Goal: Information Seeking & Learning: Compare options

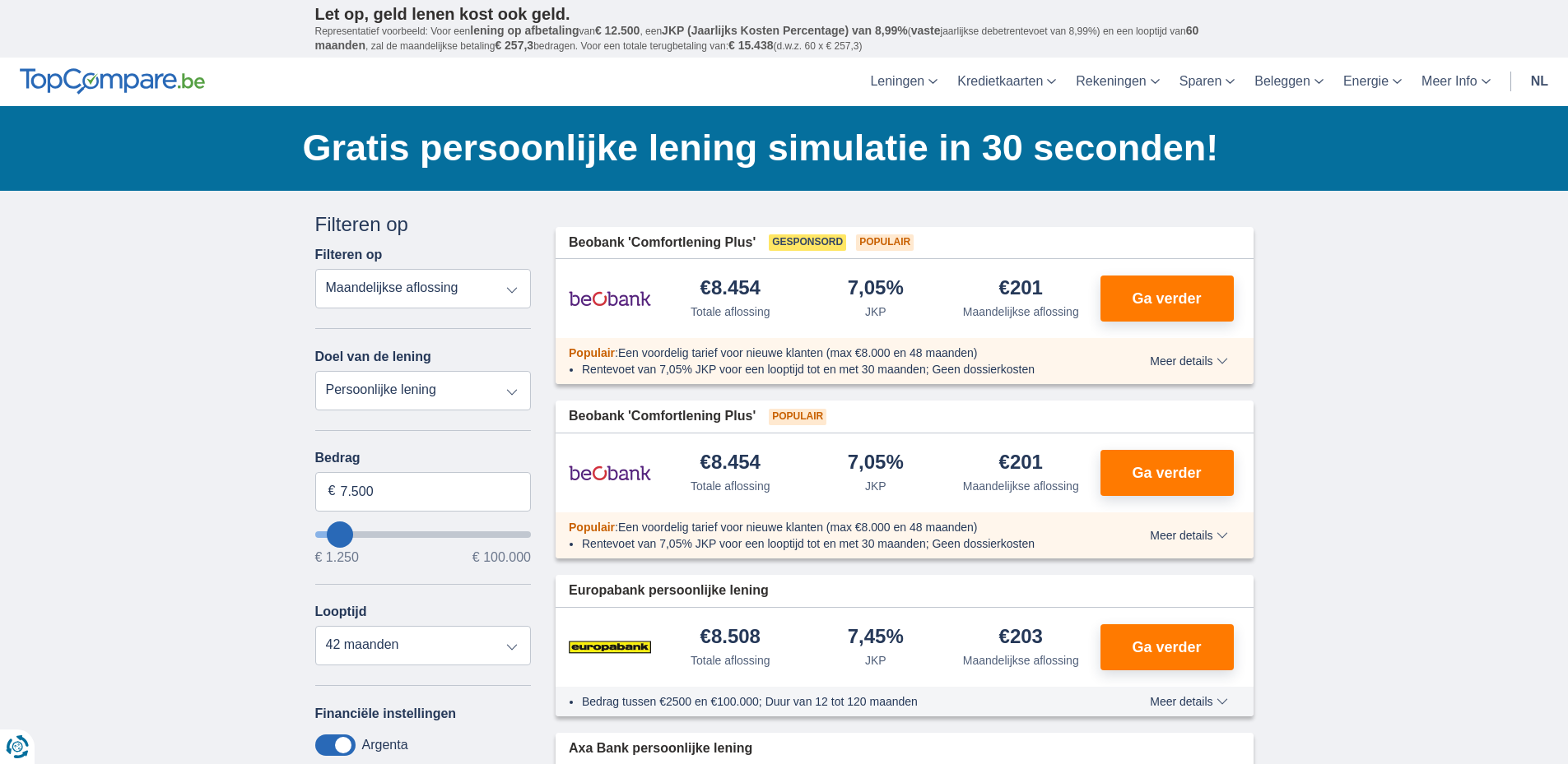
click at [514, 291] on select "Totale aflossing JKP Maandelijkse aflossing" at bounding box center [423, 289] width 217 height 40
click at [511, 389] on select "Persoonlijke lening Auto Moto / fiets Mobilhome / caravan Renovatie Energie Sch…" at bounding box center [423, 391] width 217 height 40
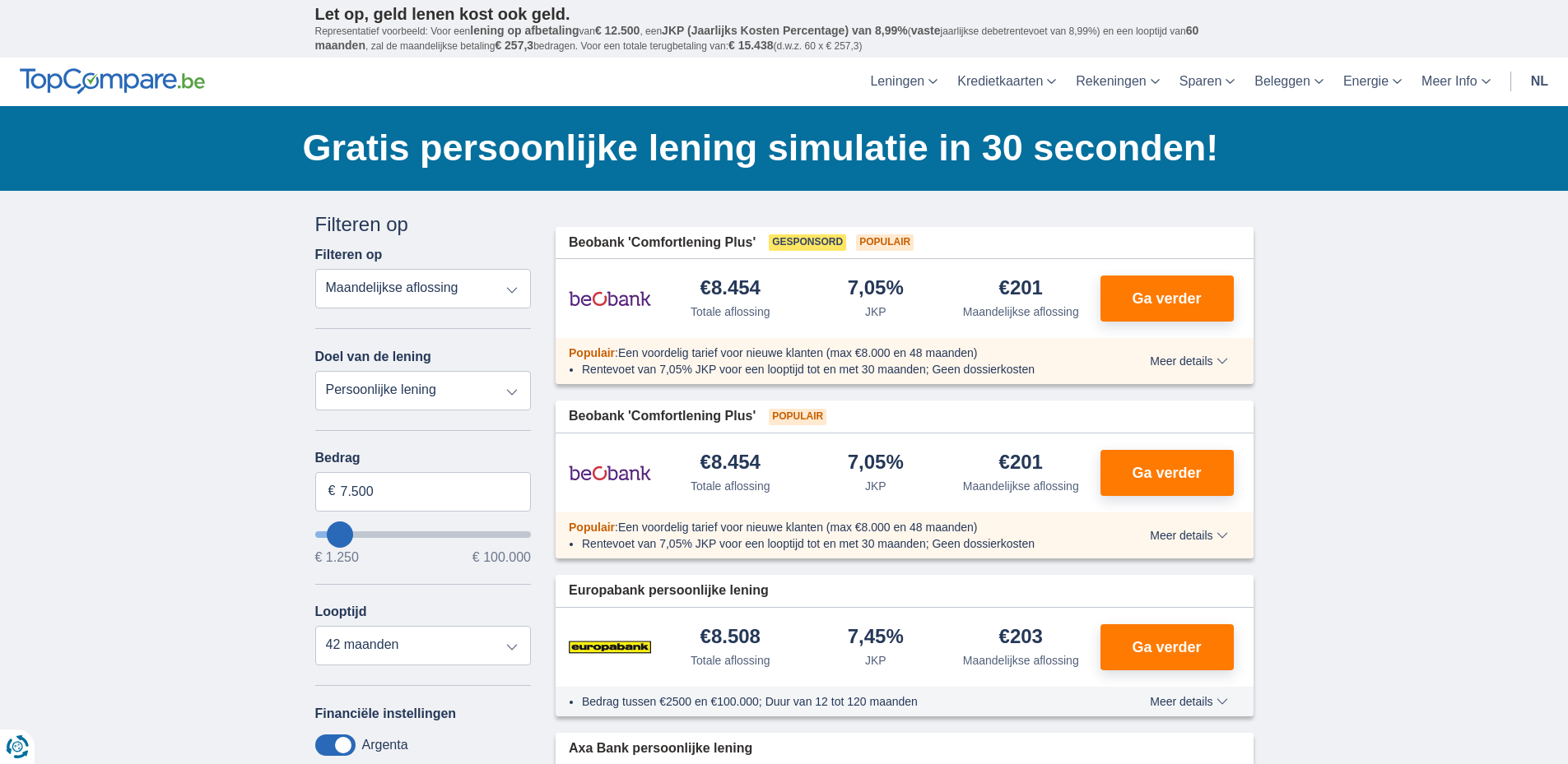
click at [315, 371] on select "Persoonlijke lening Auto Moto / fiets Mobilhome / caravan Renovatie Energie Sch…" at bounding box center [423, 391] width 217 height 40
type input "6.250"
type input "6250"
type input "5.250"
type input "5250"
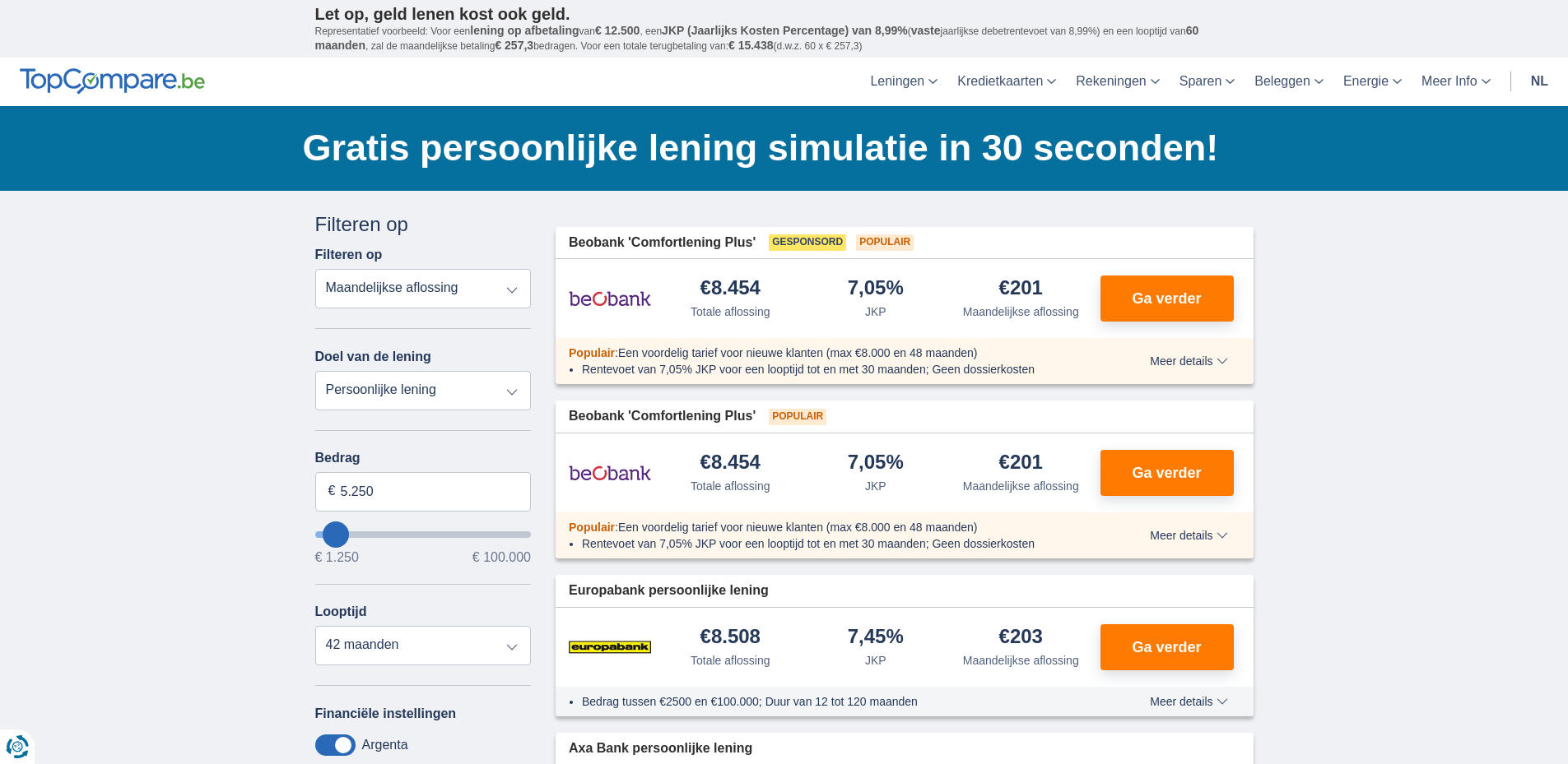
select select "36"
type input "6.250"
type input "6250"
type input "7.250"
type input "9250"
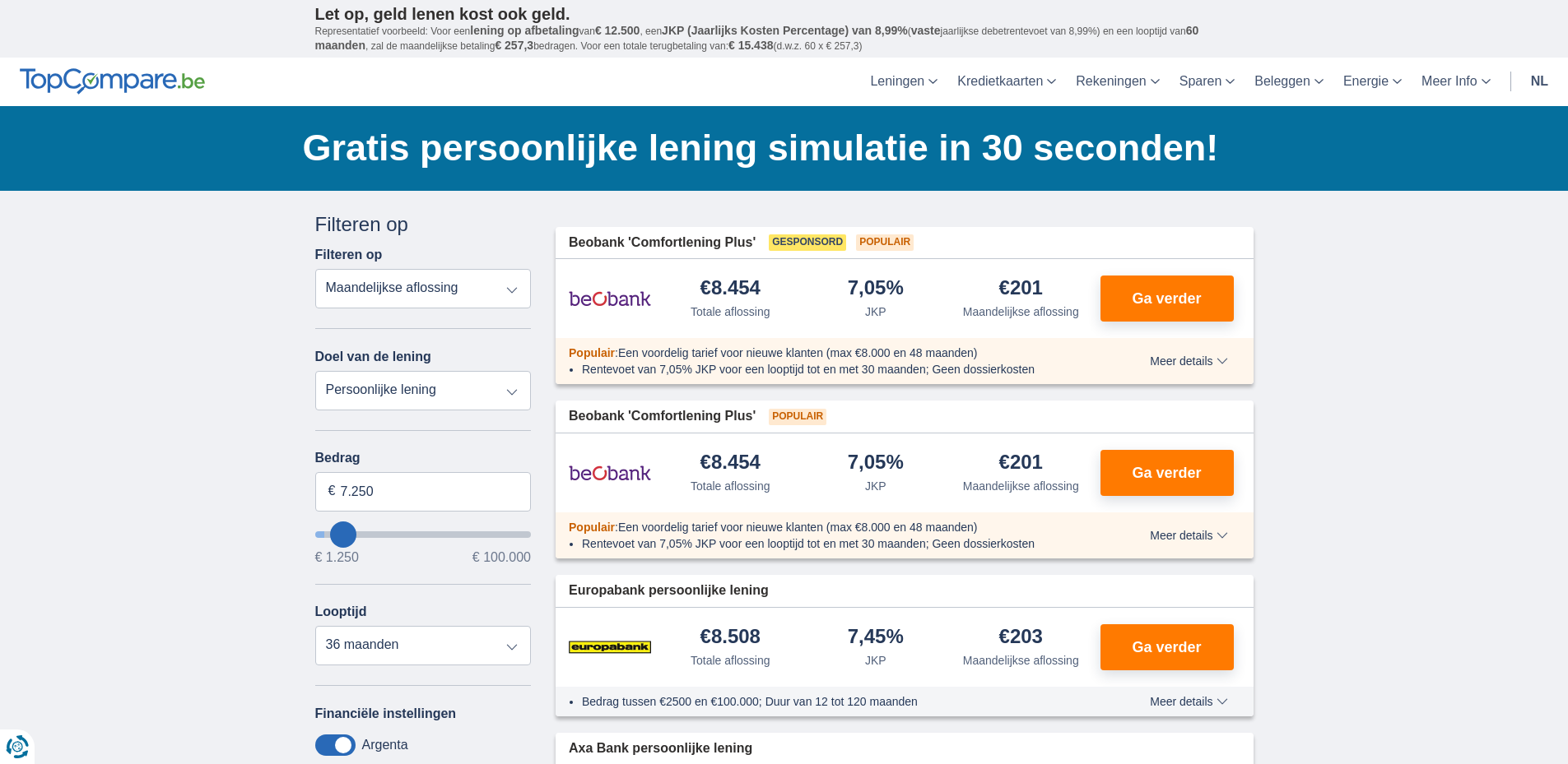
type input "9.250"
select select "48"
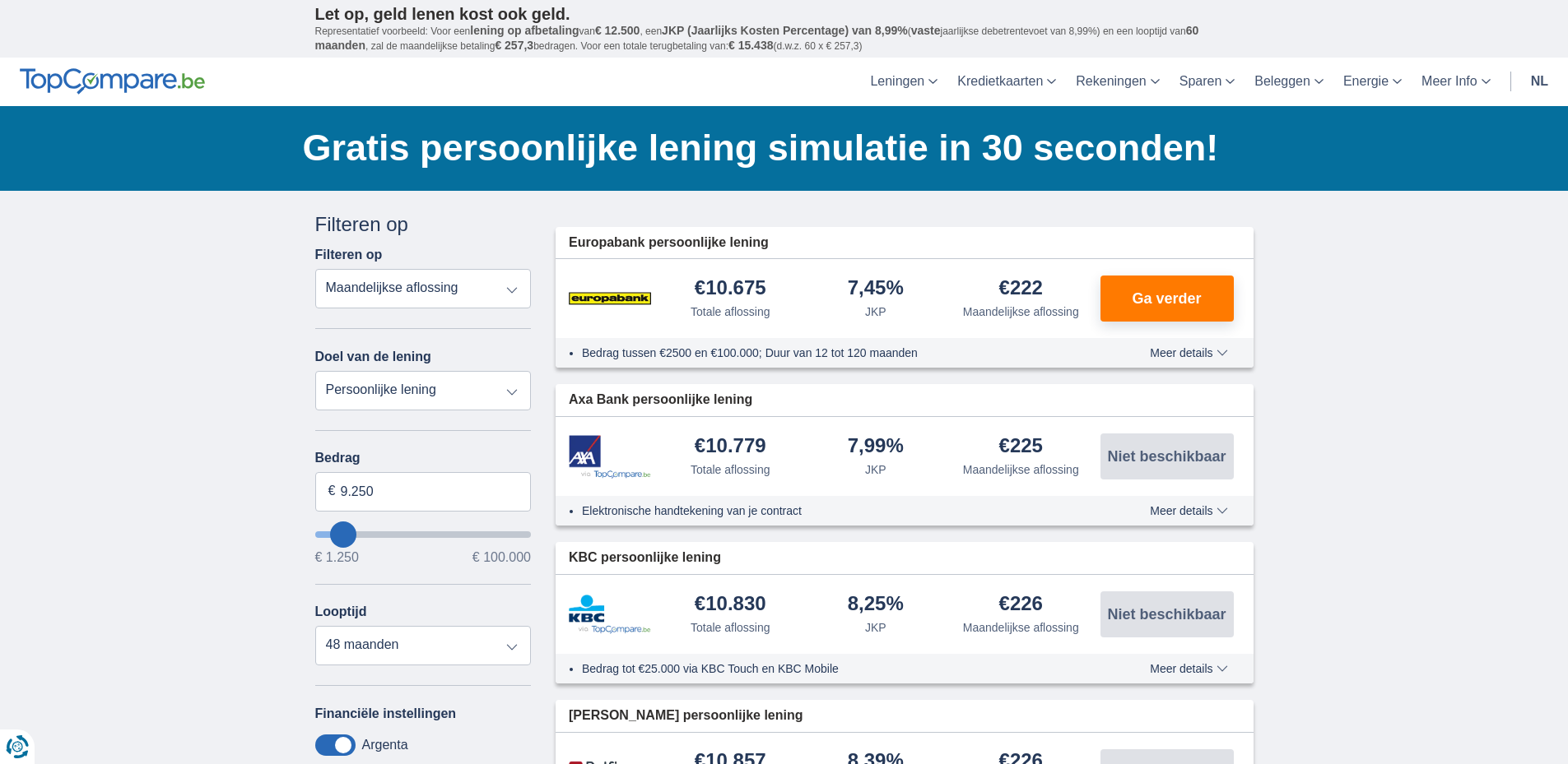
type input "12.250"
type input "16250"
type input "16.250"
select select "84"
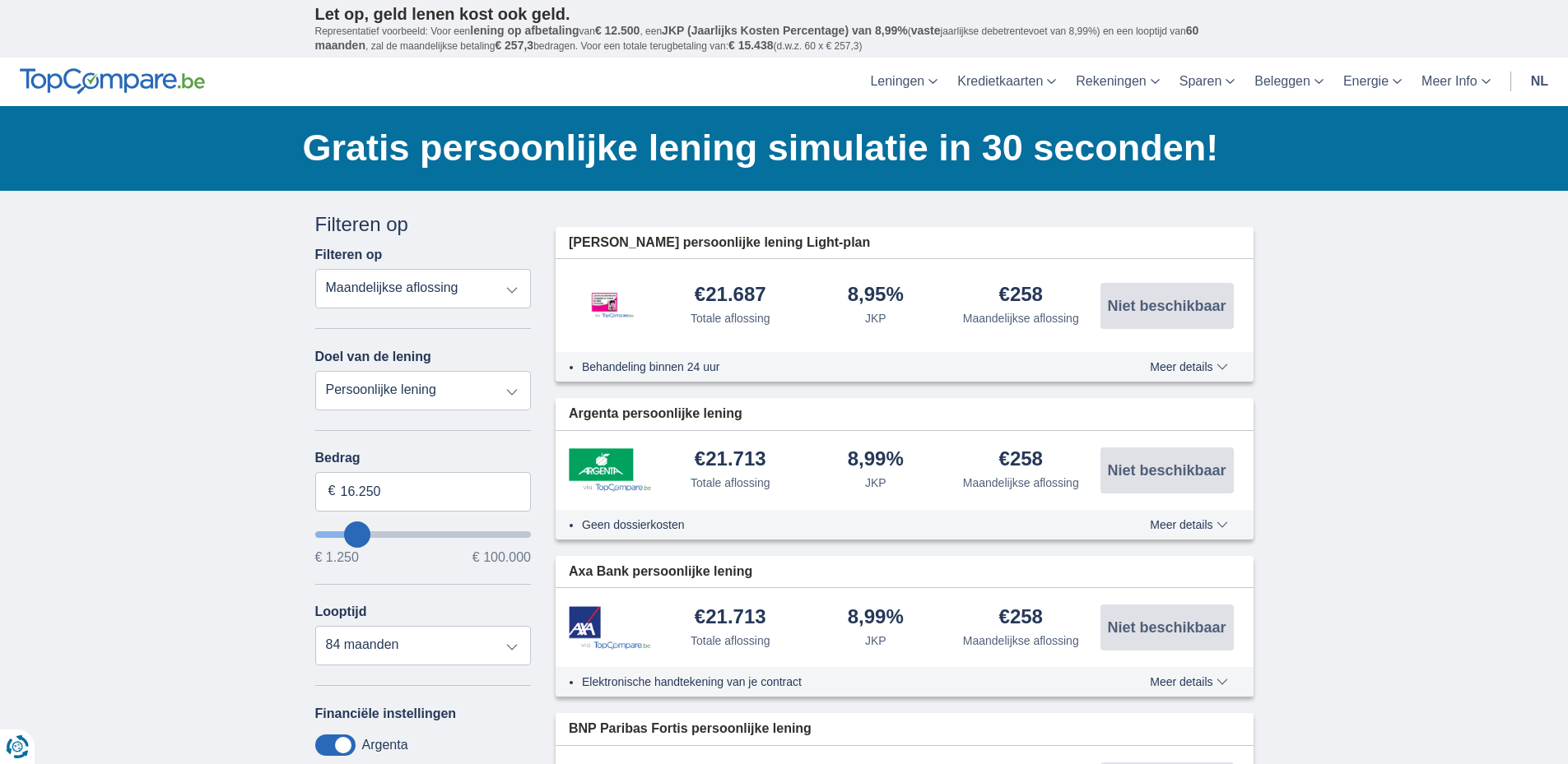
type input "22250"
type input "22.250"
select select "120"
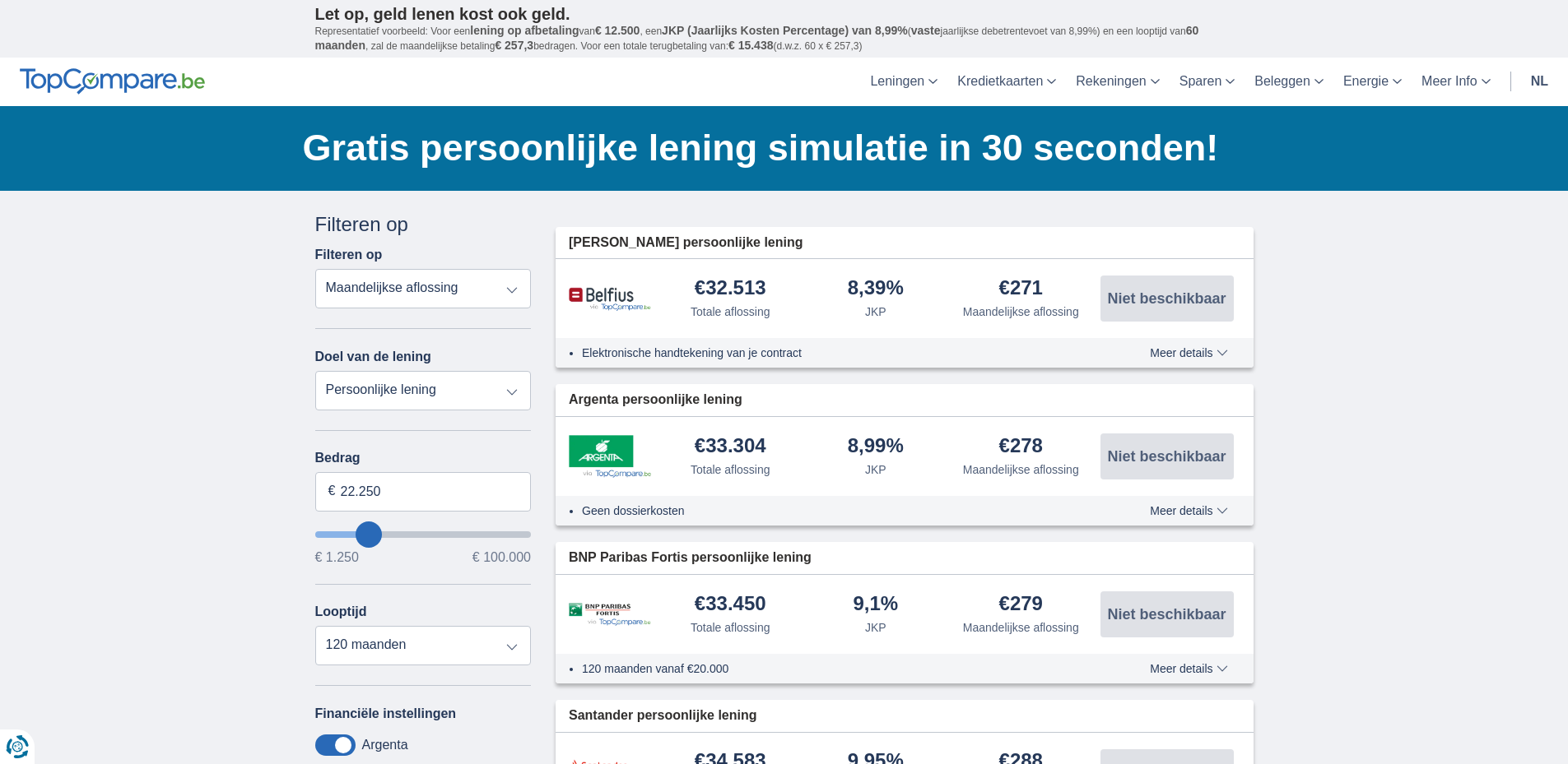
type input "18.250"
type input "18250"
select select "84"
type input "19.250"
type input "19250"
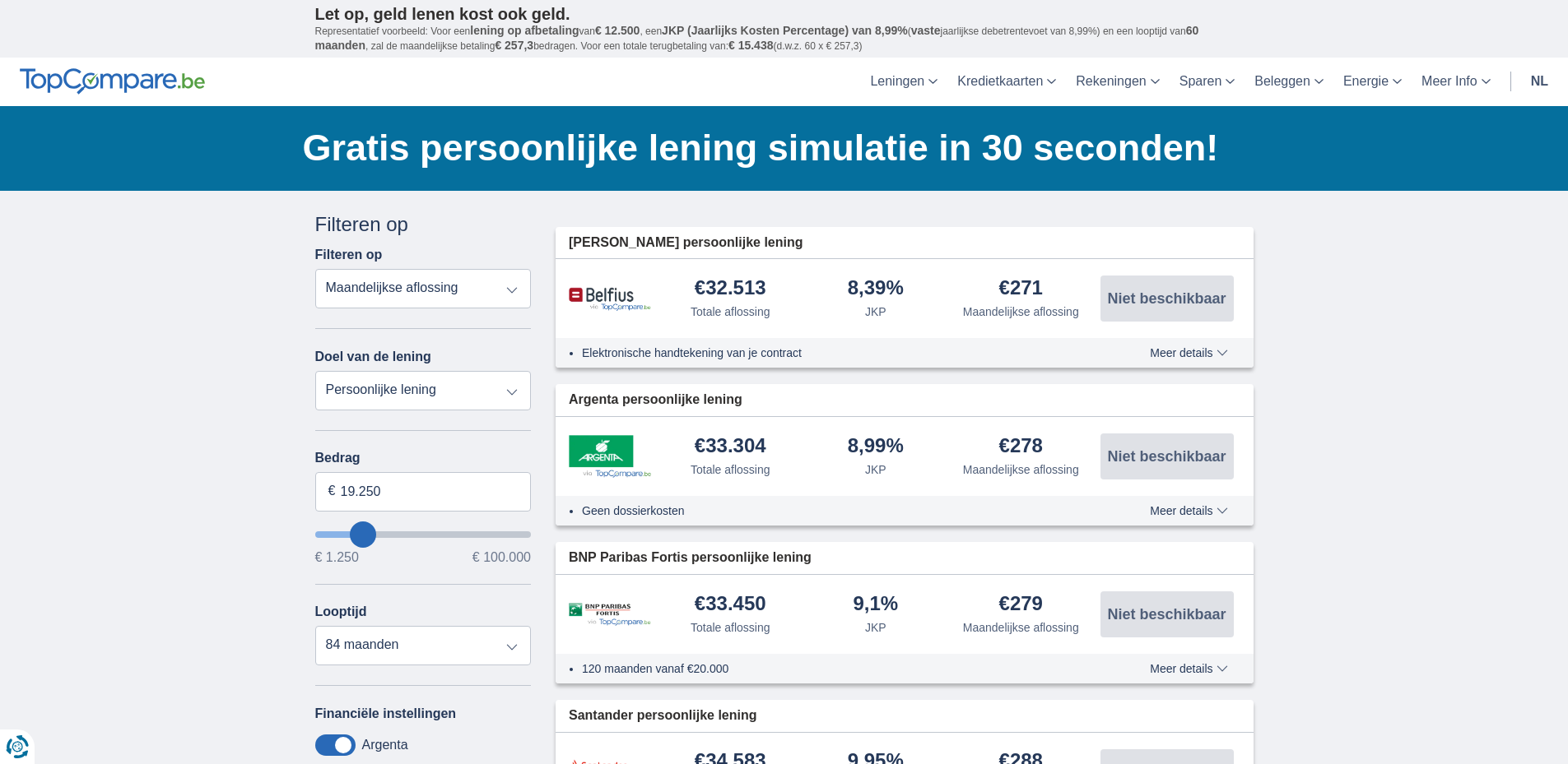
type input "22.250"
type input "22250"
select select "120"
type input "91.250"
type input "91250"
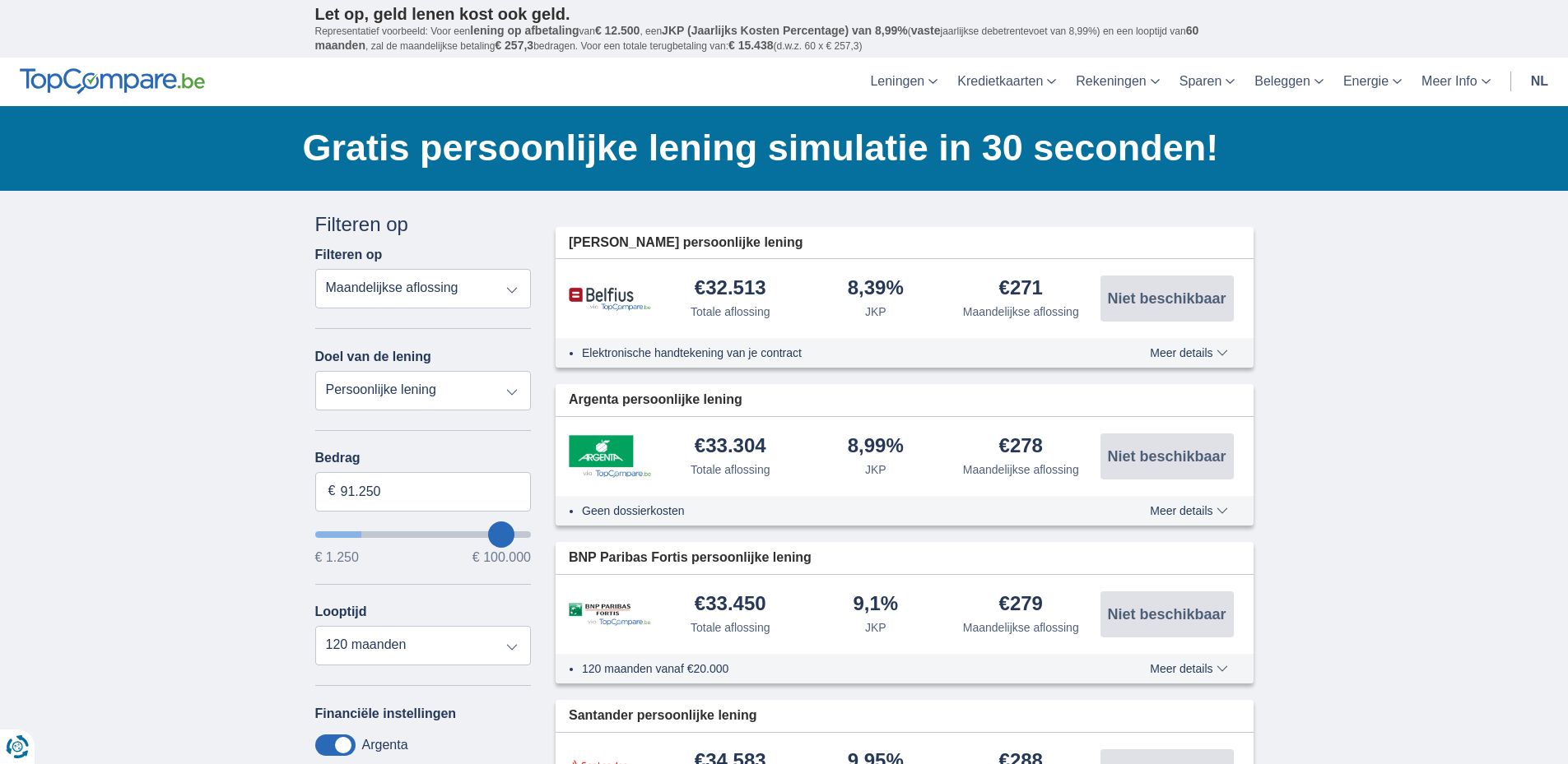
click at [500, 537] on input "wantToBorrow" at bounding box center [423, 535] width 217 height 6
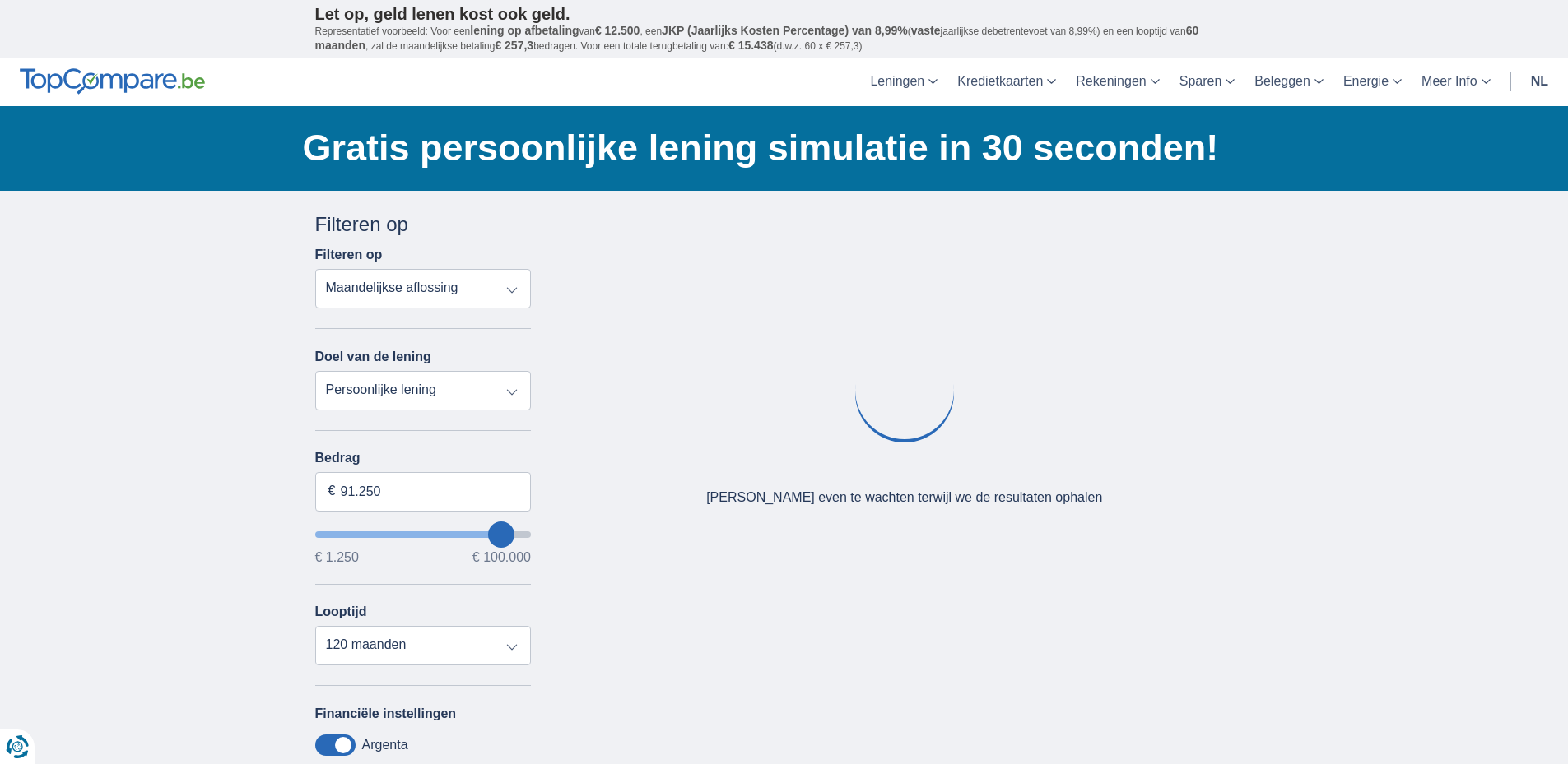
click at [500, 537] on input "wantToBorrow" at bounding box center [423, 535] width 217 height 6
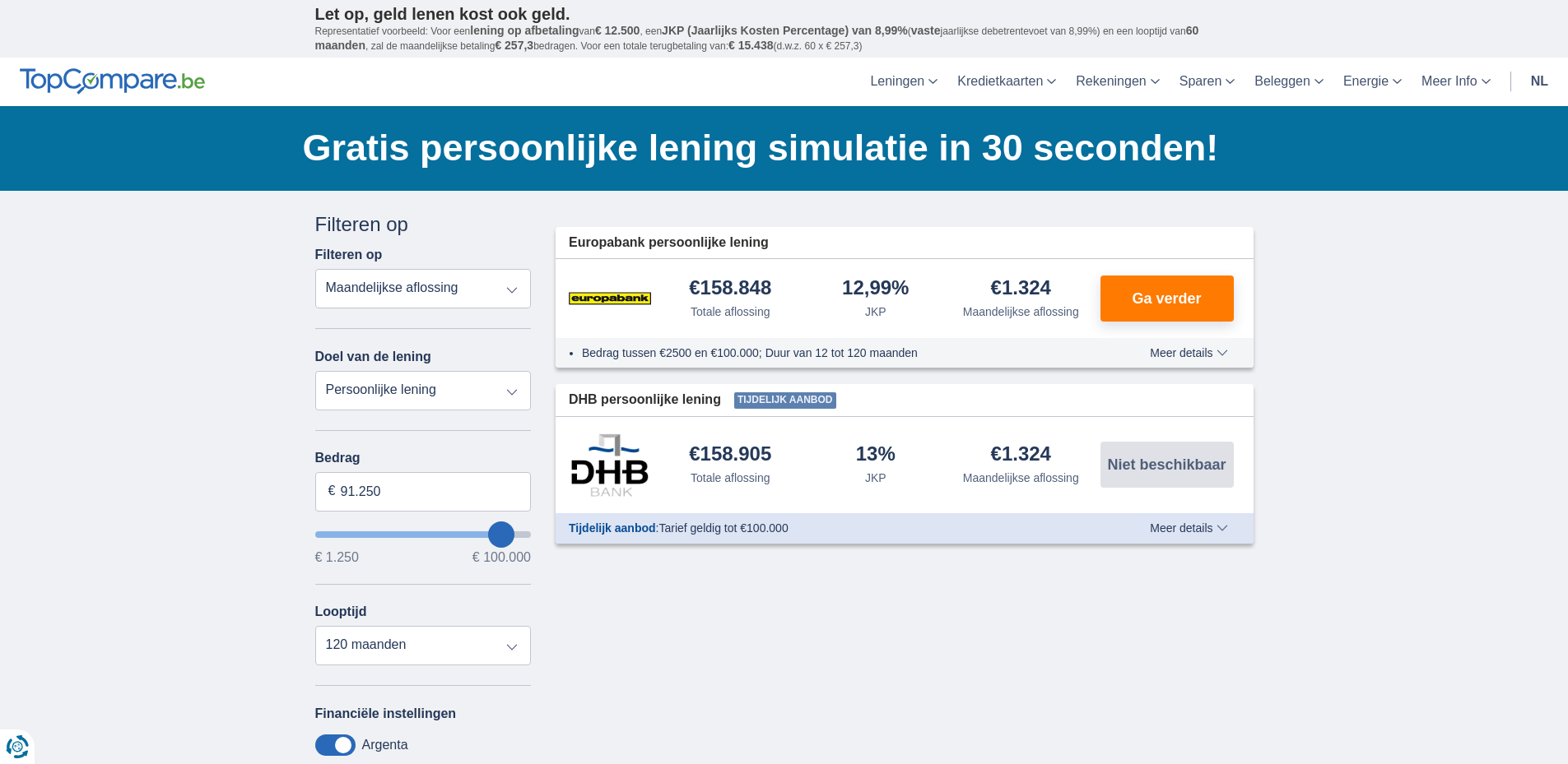
type input "51.250"
type input "51250"
click at [424, 532] on input "wantToBorrow" at bounding box center [423, 535] width 217 height 6
type input "34.250"
type input "34250"
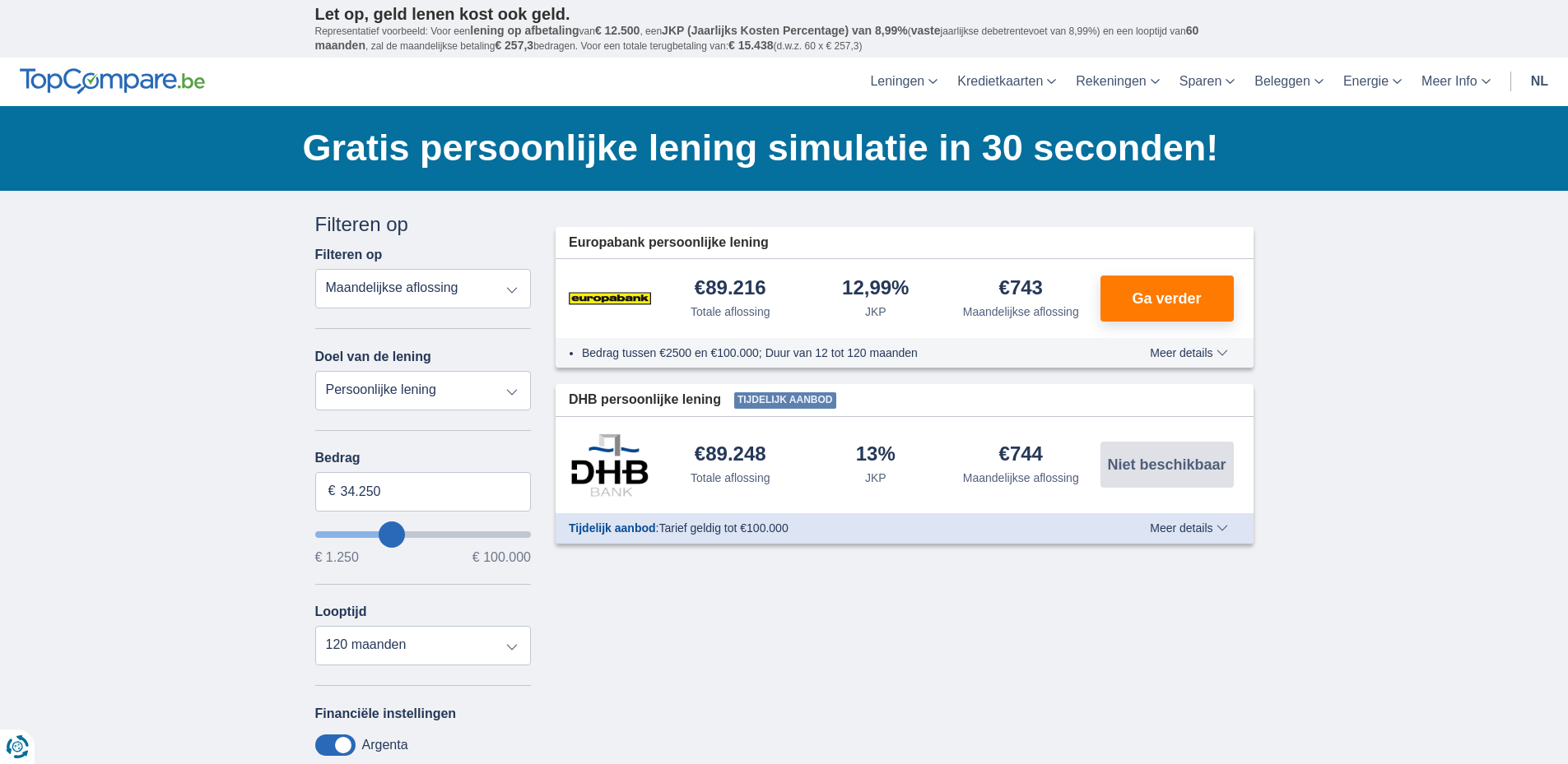
click at [392, 533] on input "wantToBorrow" at bounding box center [423, 535] width 217 height 6
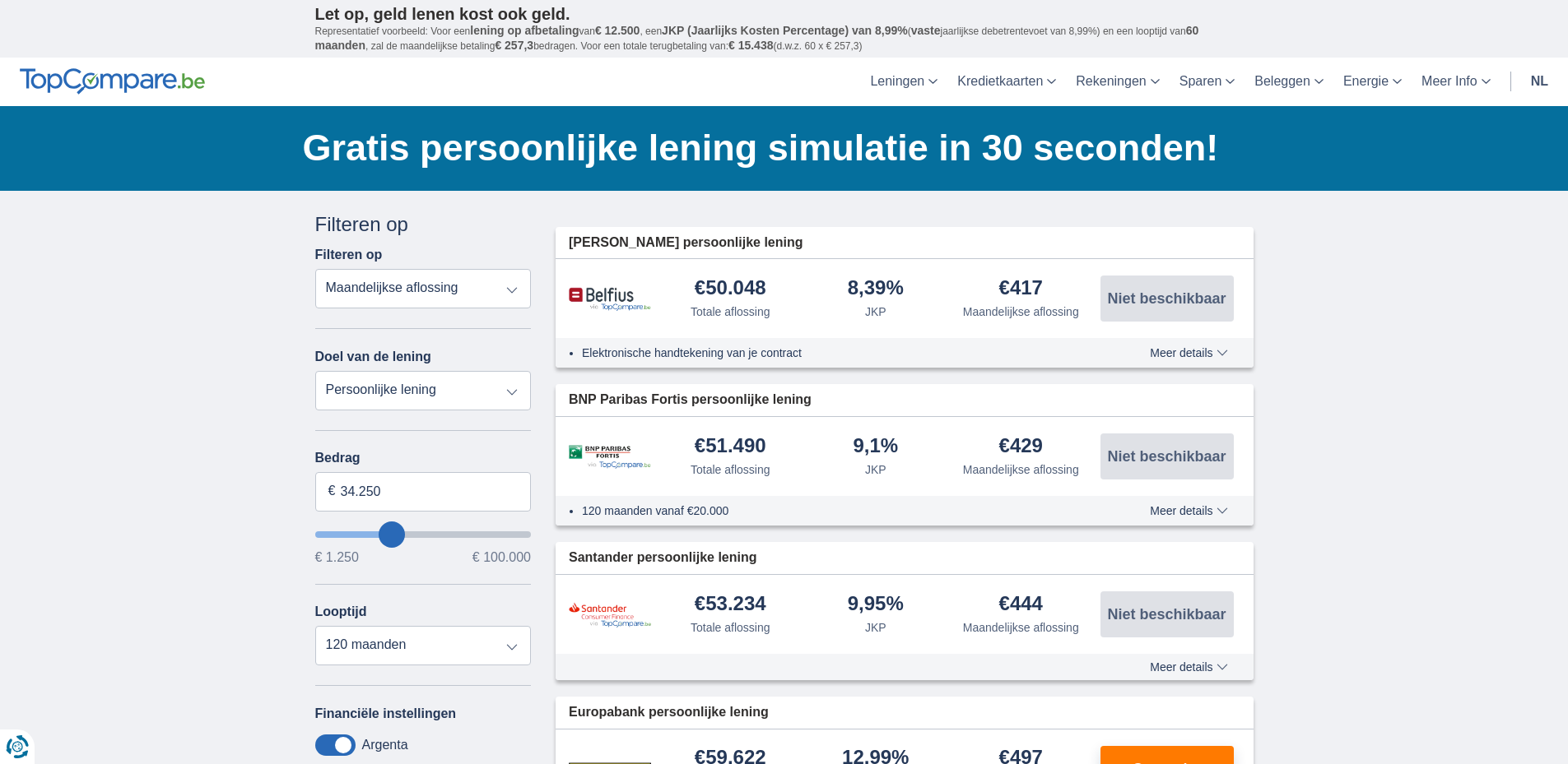
click at [382, 533] on input "wantToBorrow" at bounding box center [423, 535] width 217 height 6
type input "24.250"
type input "24250"
click at [373, 532] on input "wantToBorrow" at bounding box center [423, 535] width 217 height 6
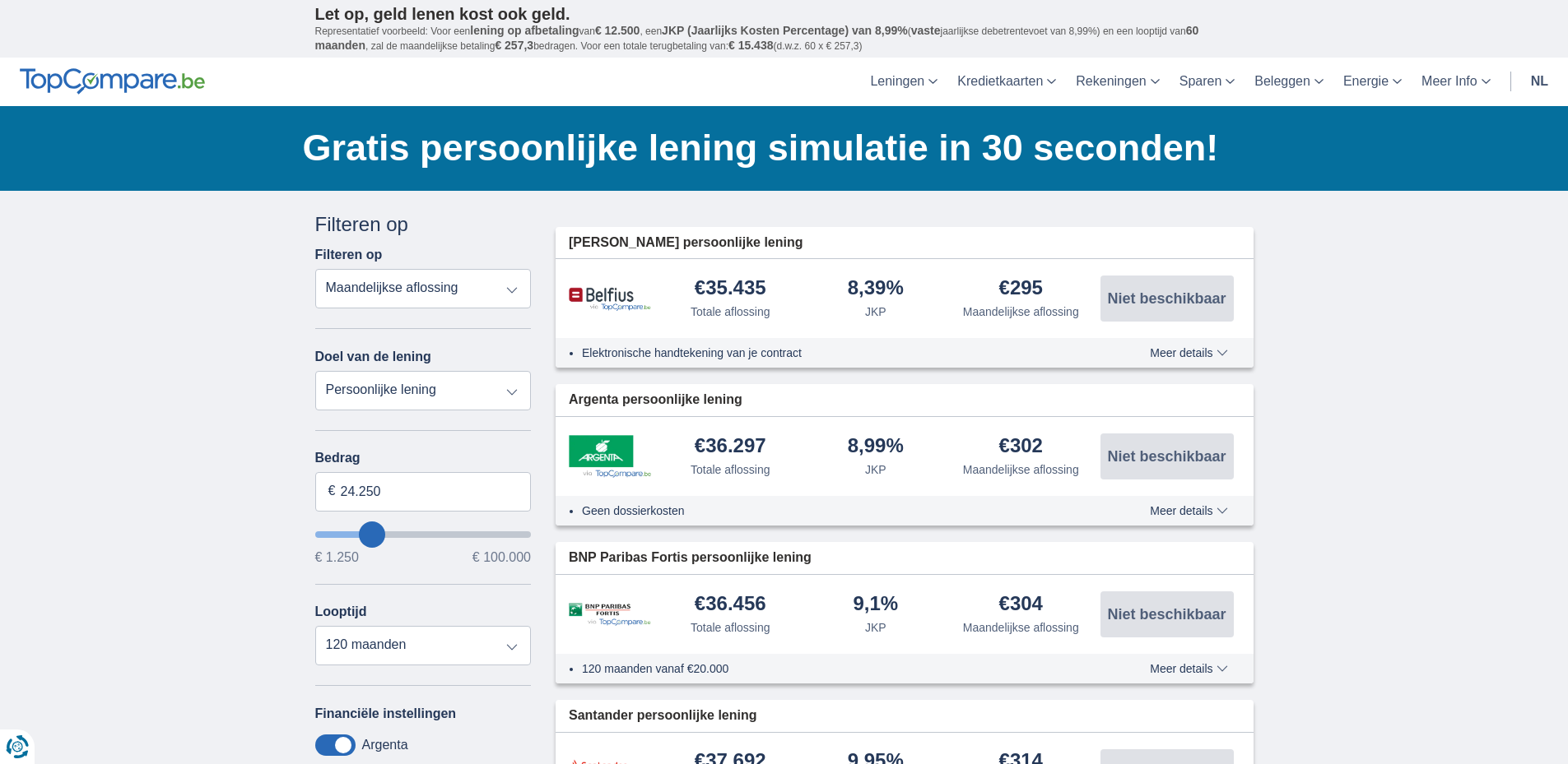
click at [378, 536] on input "wantToBorrow" at bounding box center [423, 535] width 217 height 6
type input "31.250"
type input "31250"
click at [385, 536] on input "wantToBorrow" at bounding box center [423, 535] width 217 height 6
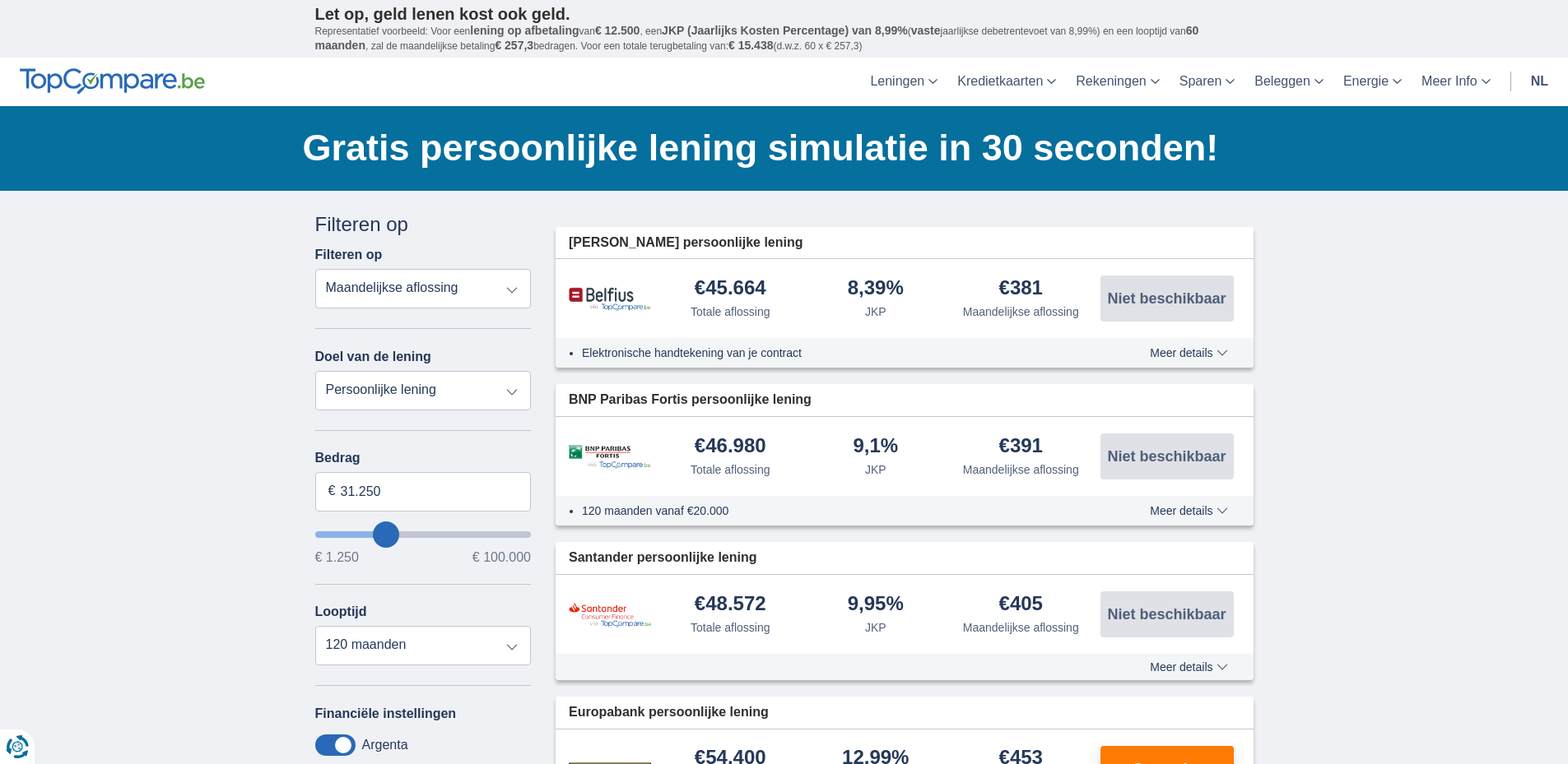
click at [189, 516] on div "× widget.non-eligible-application.title widget.non-eligible-application.text no…" at bounding box center [784, 623] width 1568 height 863
click at [507, 648] on select "12 maanden 18 maanden 24 maanden 30 maanden 36 maanden 42 maanden 48 maanden 60…" at bounding box center [423, 646] width 217 height 40
click at [754, 285] on div "€45.664" at bounding box center [730, 289] width 72 height 23
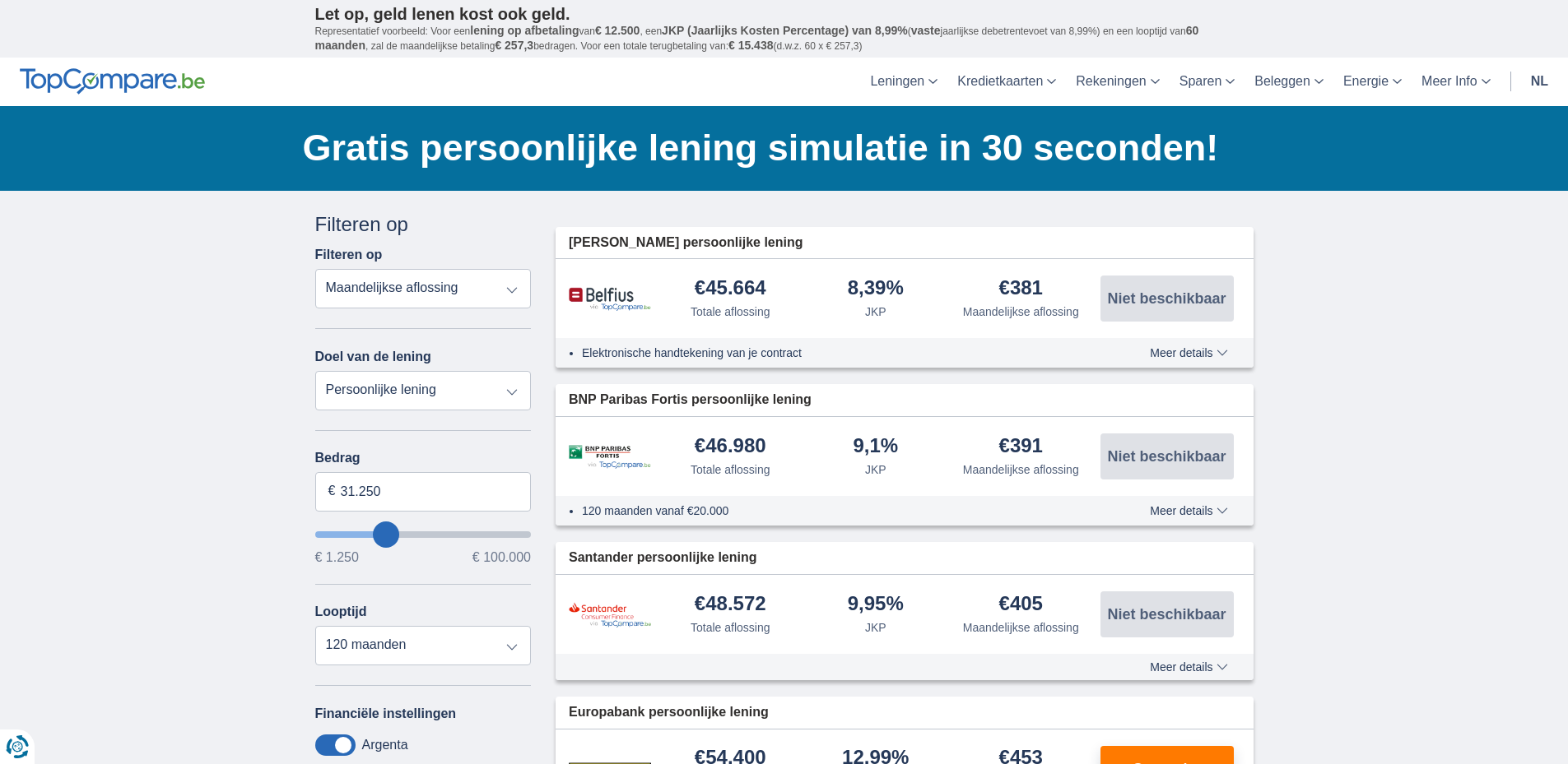
click at [754, 285] on div "€45.664" at bounding box center [730, 289] width 72 height 23
click at [512, 398] on select "Persoonlijke lening Auto Moto / fiets Mobilhome / caravan Renovatie Energie Sch…" at bounding box center [423, 391] width 217 height 40
select select "renovationLoan"
click at [315, 371] on select "Persoonlijke lening Auto Moto / fiets Mobilhome / caravan Renovatie Energie Sch…" at bounding box center [423, 391] width 217 height 40
type input "15.000"
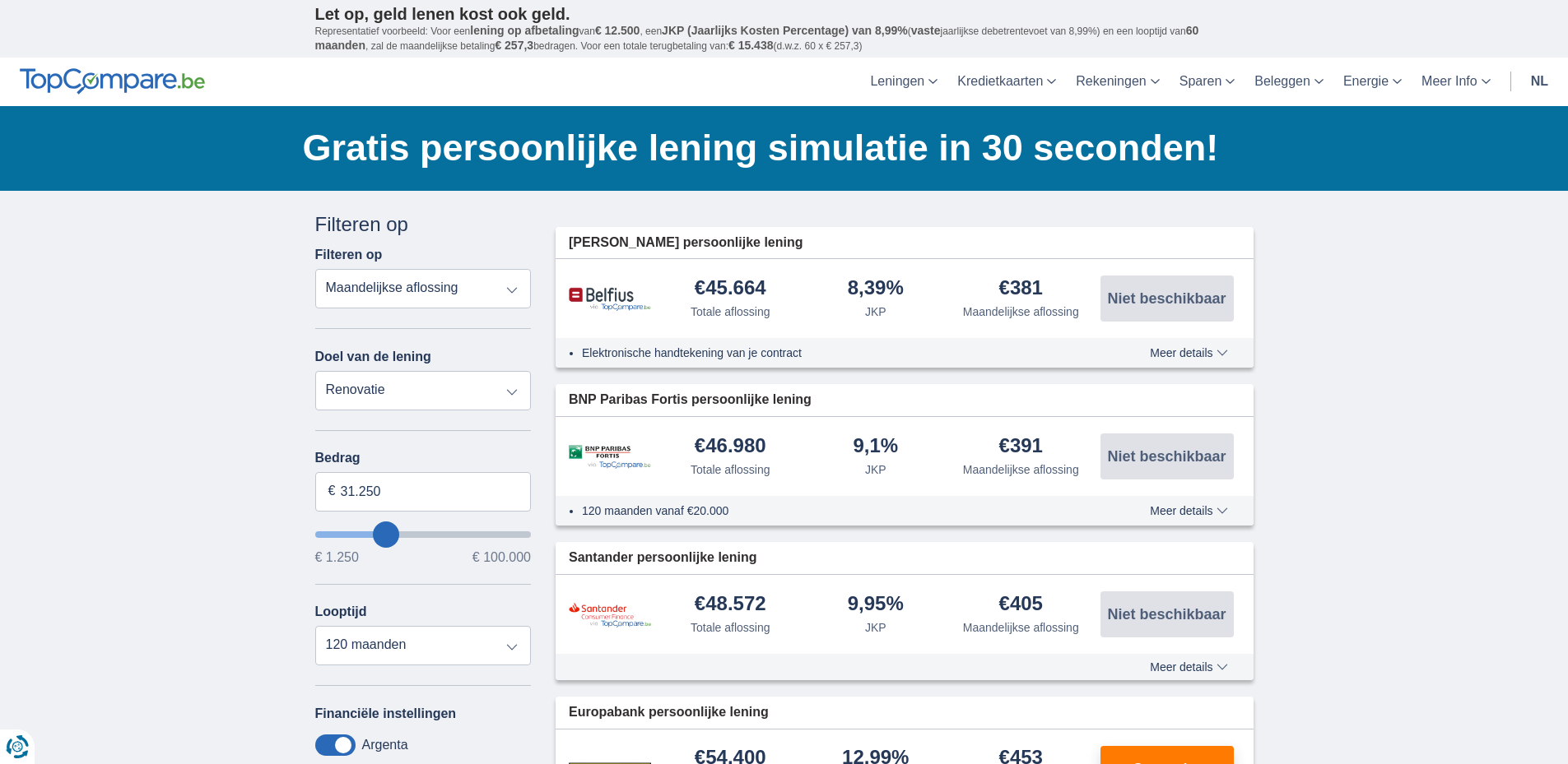
type input "15250"
select select "60"
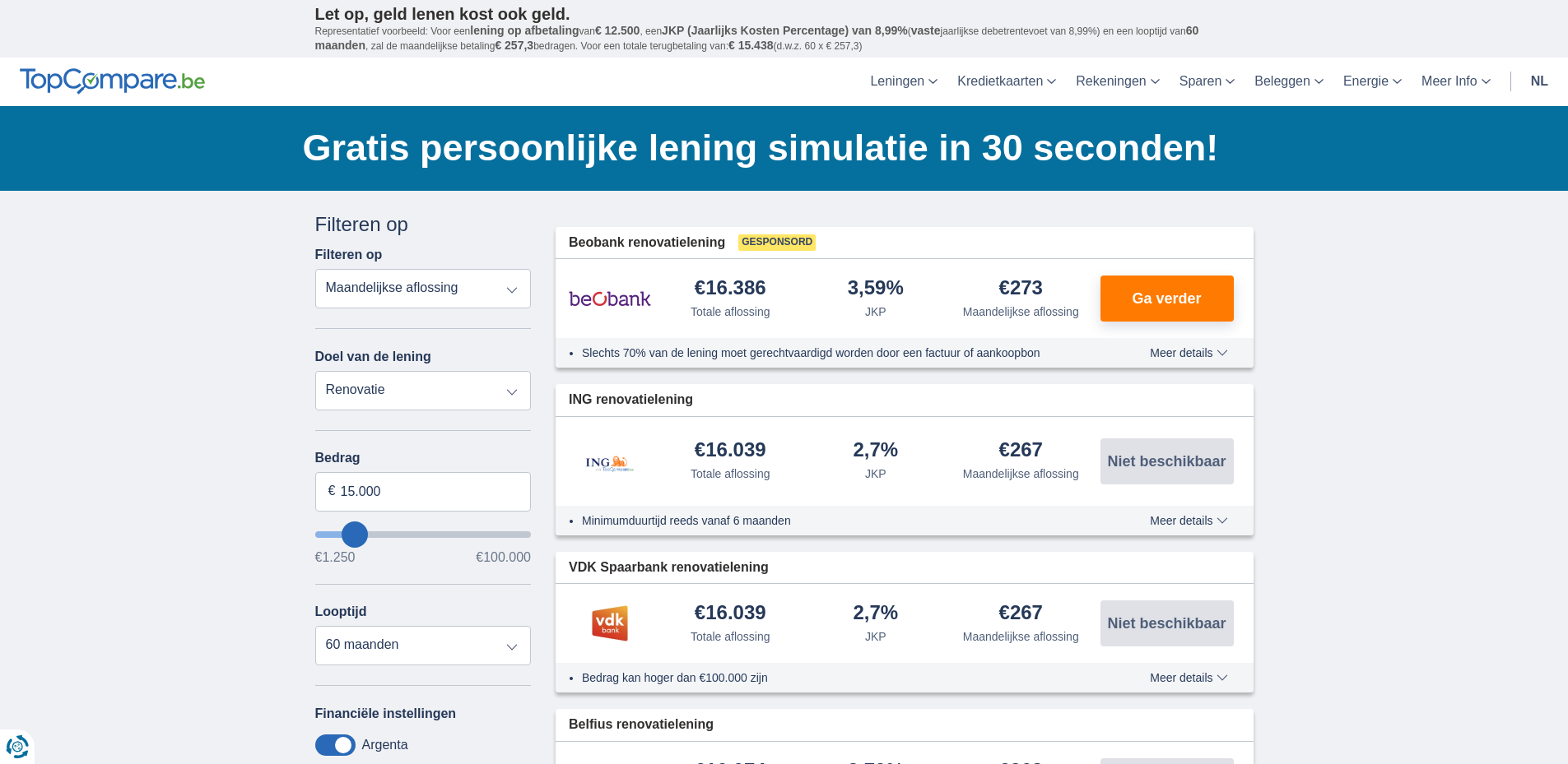
type input "26.250"
type input "26250"
select select "120"
type input "26250"
click at [377, 534] on input "wantToBorrow" at bounding box center [423, 535] width 217 height 6
